Goal: Complete application form

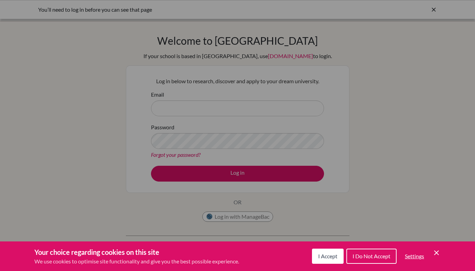
click at [185, 110] on div "Cookie Preferences" at bounding box center [237, 135] width 475 height 271
click at [327, 256] on span "I Accept" at bounding box center [327, 256] width 19 height 7
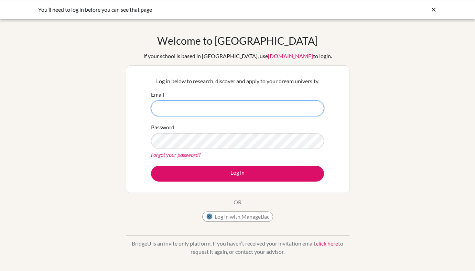
click at [171, 109] on input "Email" at bounding box center [237, 109] width 173 height 16
type input "[PERSON_NAME][EMAIL_ADDRESS][PERSON_NAME][DOMAIN_NAME]"
click at [151, 166] on button "Log in" at bounding box center [237, 174] width 173 height 16
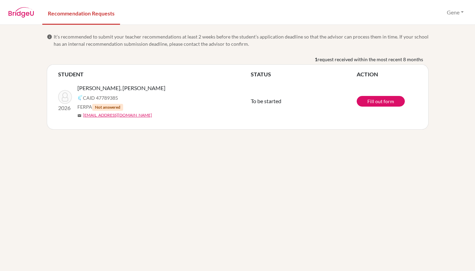
click at [269, 100] on span "To be started" at bounding box center [266, 101] width 31 height 7
click at [382, 100] on link "Fill out form" at bounding box center [381, 101] width 48 height 11
click at [368, 101] on link "Fill out form" at bounding box center [381, 101] width 48 height 11
